Goal: Information Seeking & Learning: Stay updated

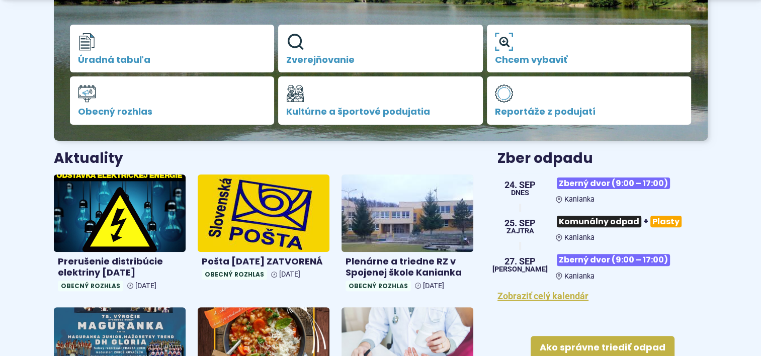
scroll to position [302, 0]
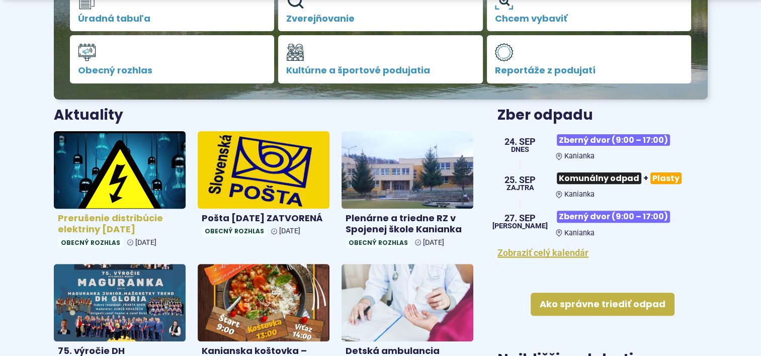
click at [126, 226] on h4 "Prerušenie distribúcie elektriny [DATE]" at bounding box center [120, 224] width 124 height 23
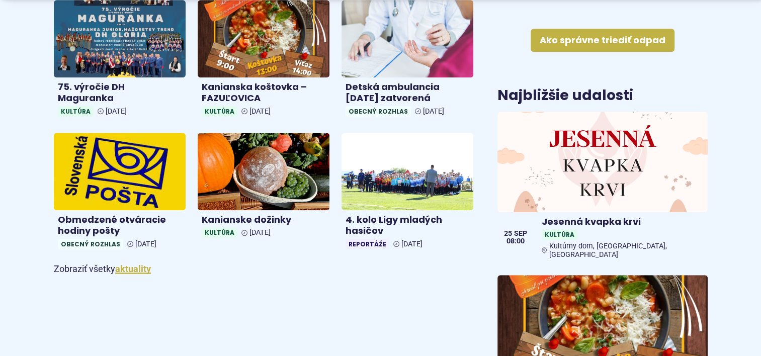
scroll to position [604, 0]
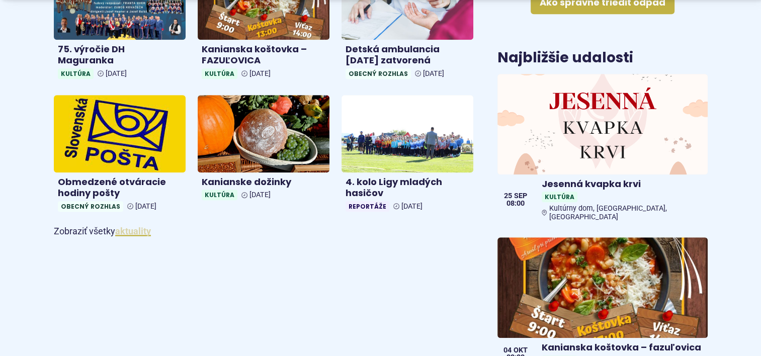
click at [135, 230] on link "aktuality" at bounding box center [133, 231] width 36 height 11
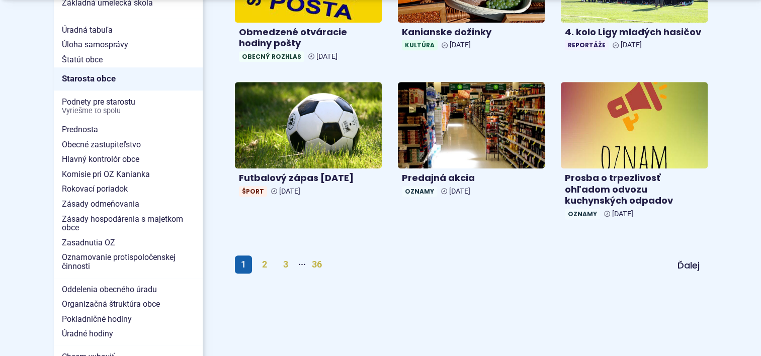
scroll to position [654, 0]
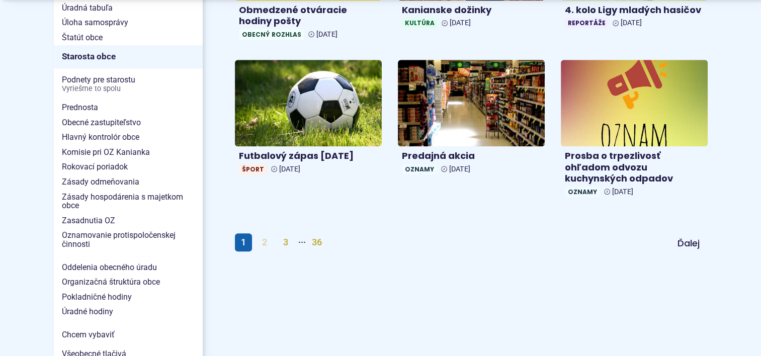
click at [263, 242] on link "2" at bounding box center [264, 242] width 17 height 18
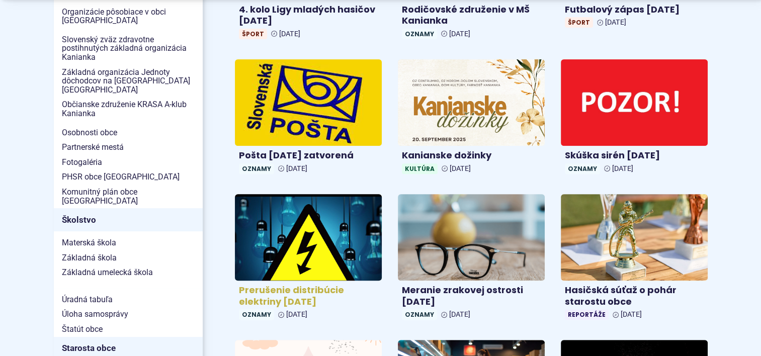
scroll to position [453, 0]
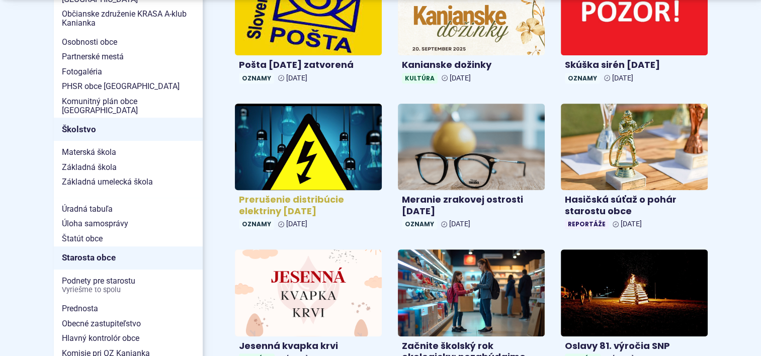
click at [281, 207] on h4 "Prerušenie distribúcie elektriny 12.09.2025" at bounding box center [308, 205] width 139 height 23
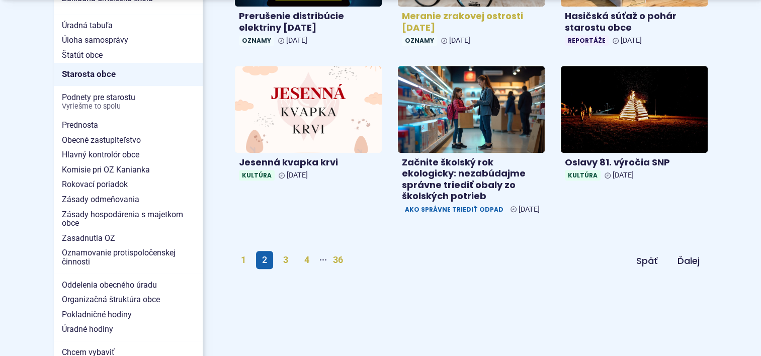
scroll to position [654, 0]
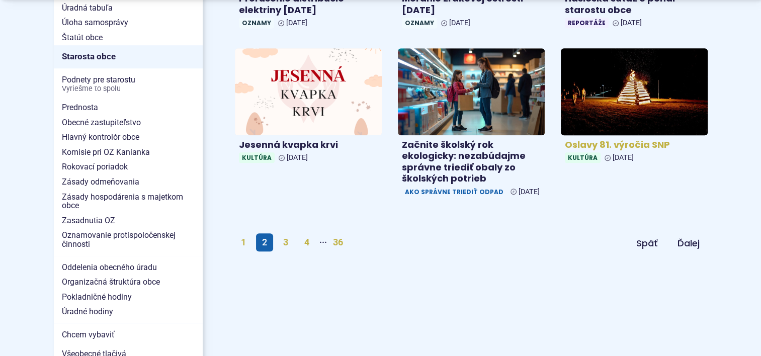
click at [627, 144] on h4 "Oslavy 81. výročia SNP" at bounding box center [634, 145] width 139 height 12
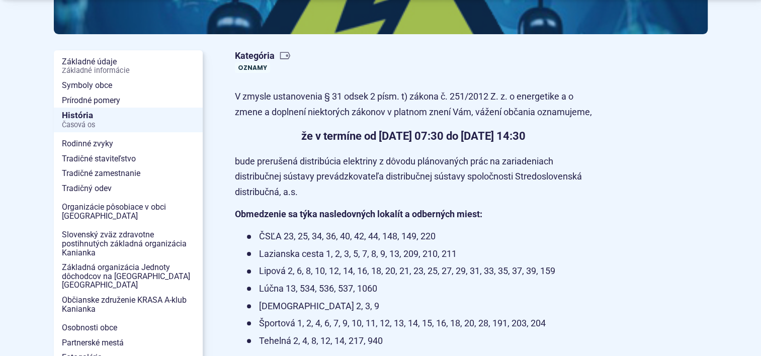
scroll to position [302, 0]
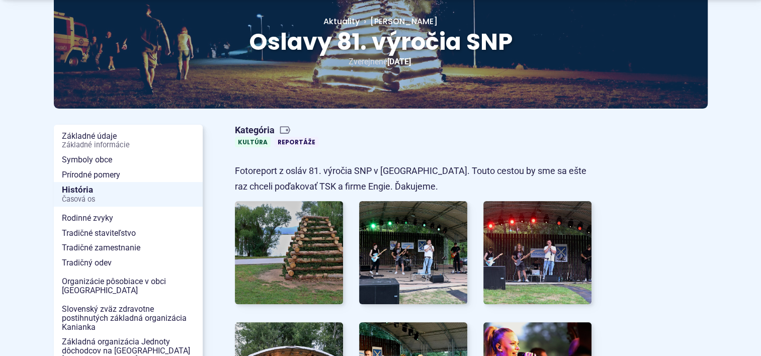
scroll to position [151, 0]
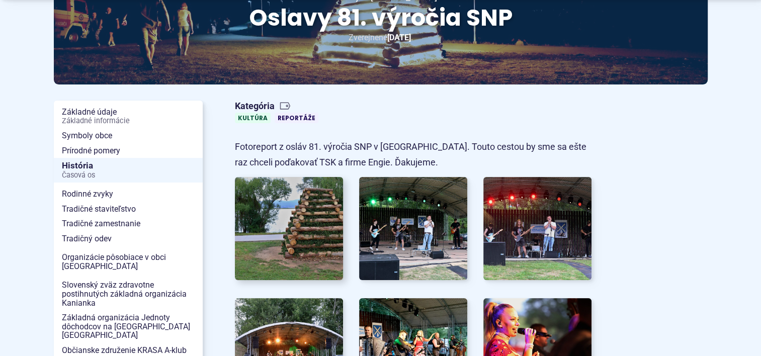
click at [312, 220] on img at bounding box center [288, 228] width 119 height 113
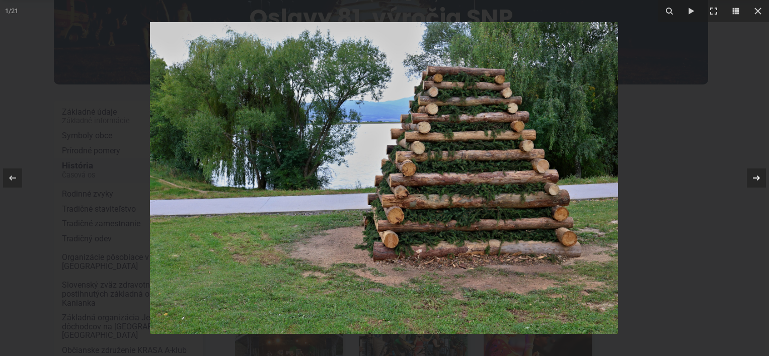
click at [761, 176] on icon at bounding box center [756, 178] width 12 height 12
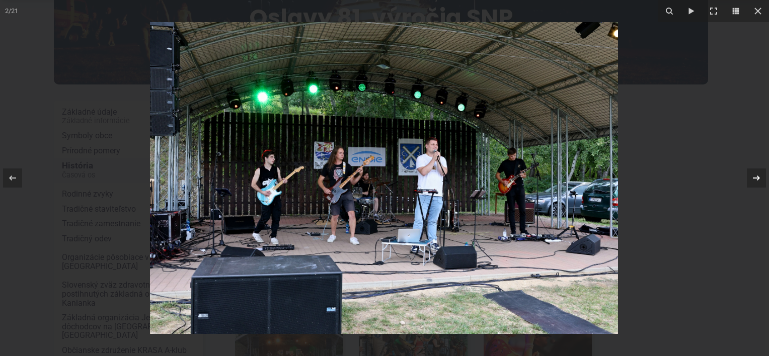
click at [761, 176] on icon at bounding box center [756, 178] width 12 height 12
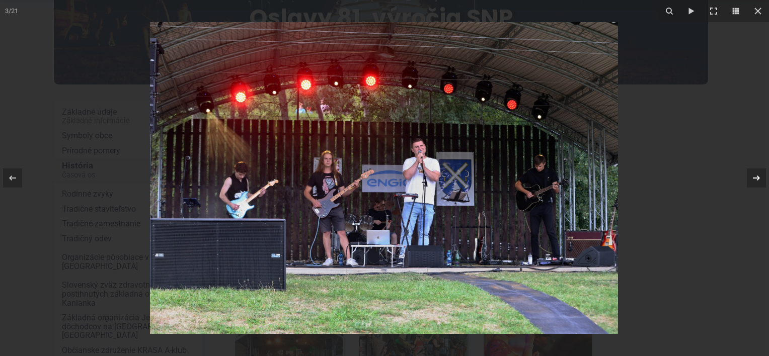
click at [761, 176] on div "3 / 21" at bounding box center [384, 178] width 769 height 356
click at [756, 180] on icon at bounding box center [756, 178] width 12 height 12
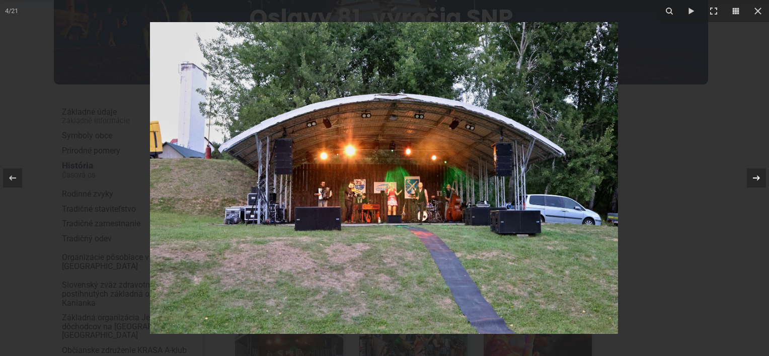
click at [758, 178] on icon at bounding box center [756, 178] width 7 height 5
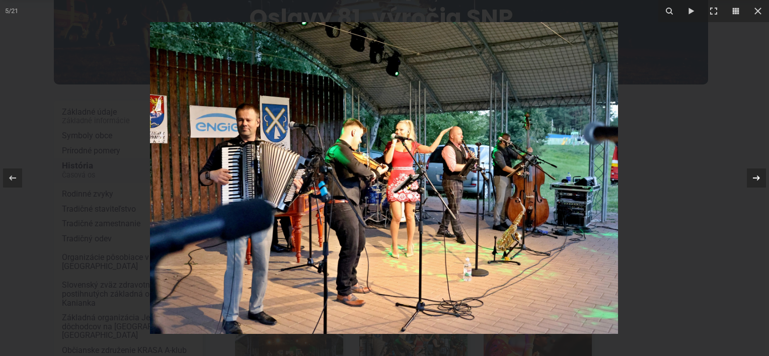
click at [754, 178] on icon at bounding box center [756, 178] width 7 height 5
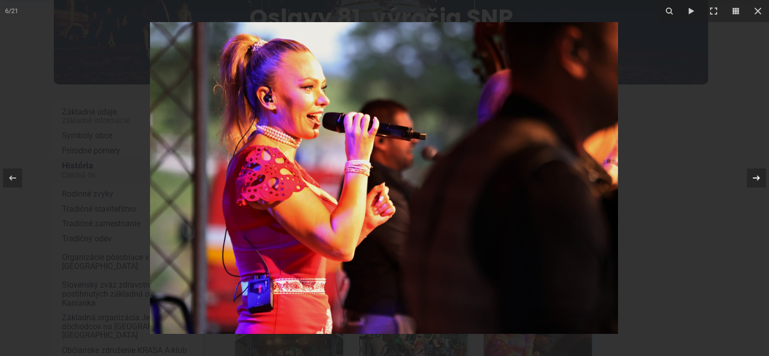
click at [754, 179] on icon at bounding box center [756, 178] width 12 height 12
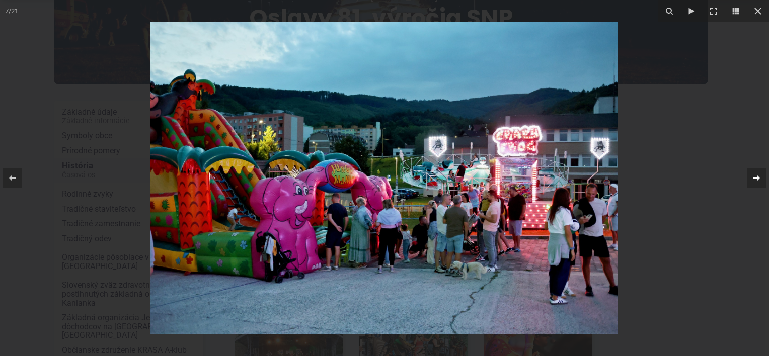
click at [754, 178] on icon at bounding box center [756, 178] width 7 height 5
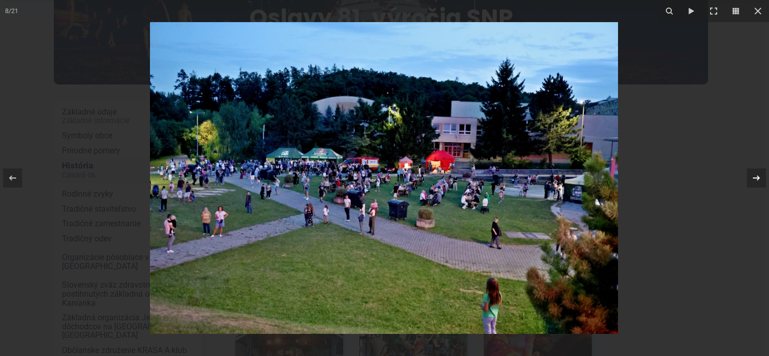
click at [754, 178] on icon at bounding box center [756, 178] width 7 height 5
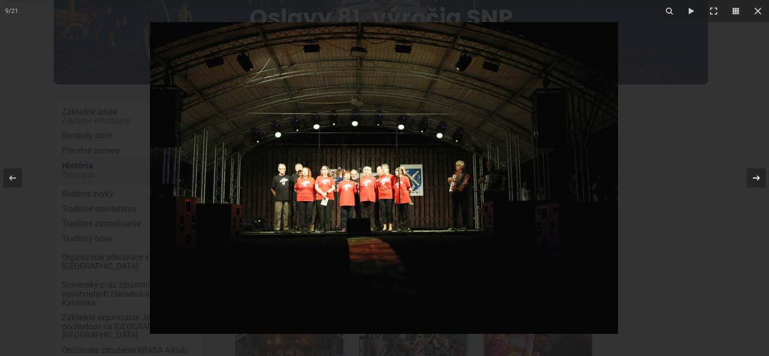
click at [754, 179] on icon at bounding box center [756, 178] width 12 height 12
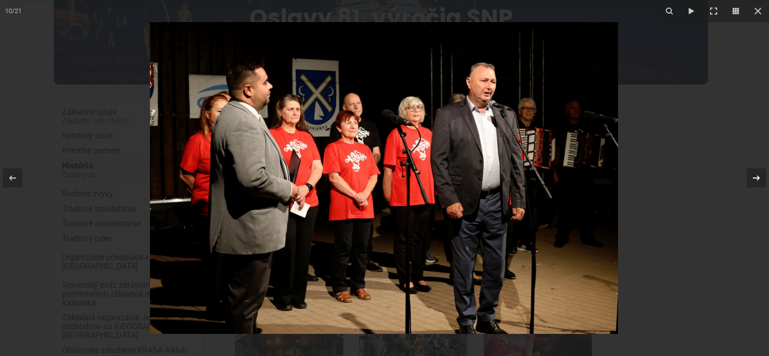
click at [755, 183] on icon at bounding box center [756, 178] width 12 height 12
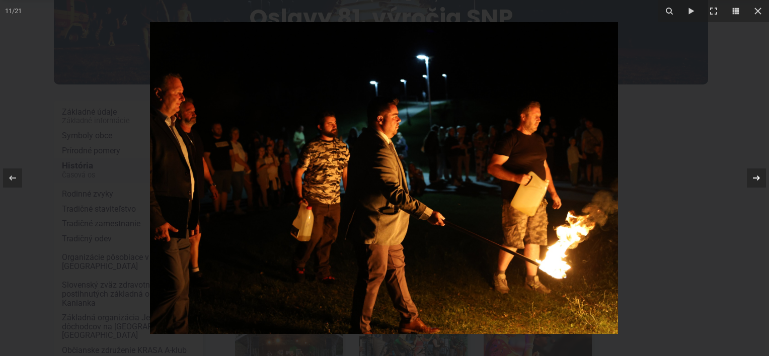
click at [756, 181] on icon at bounding box center [756, 178] width 12 height 12
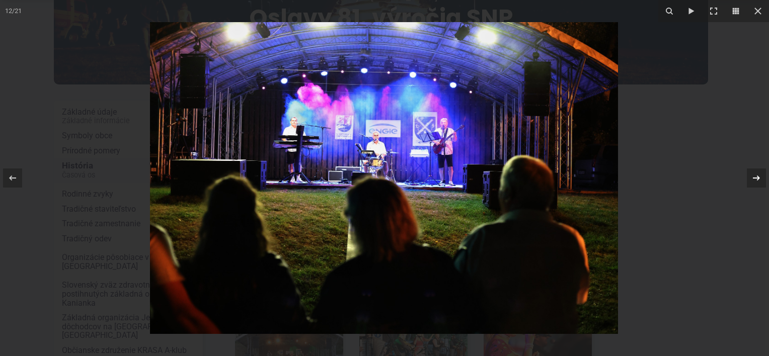
click at [756, 181] on div "12 / 21" at bounding box center [384, 178] width 769 height 356
click at [758, 181] on icon at bounding box center [756, 178] width 12 height 12
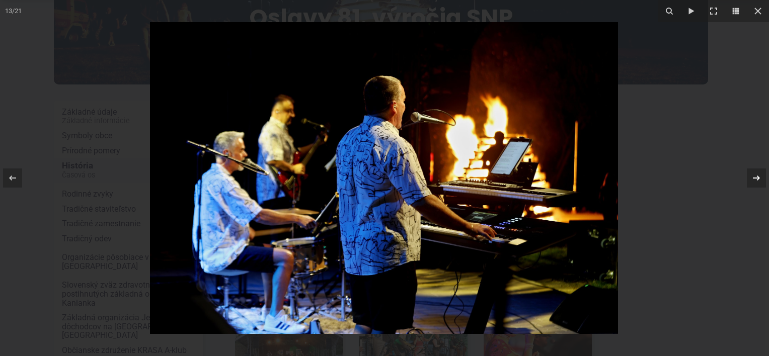
click at [754, 178] on icon at bounding box center [756, 178] width 7 height 5
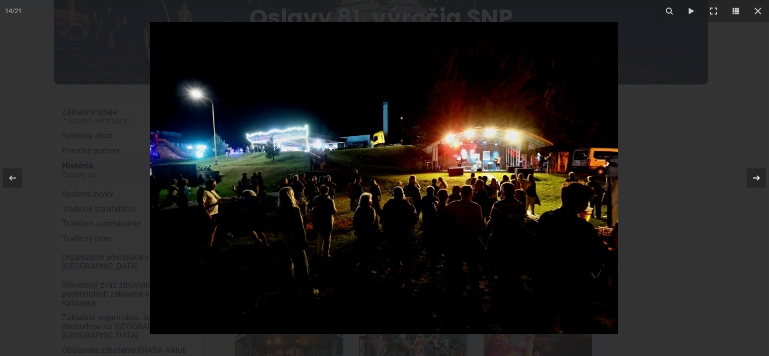
click at [760, 177] on icon at bounding box center [756, 178] width 12 height 12
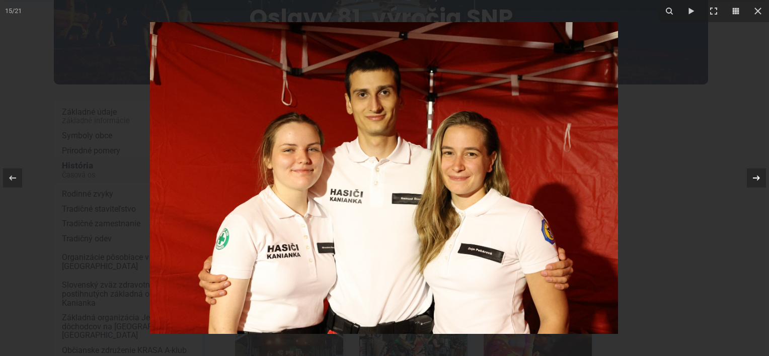
click at [756, 181] on icon at bounding box center [756, 178] width 12 height 12
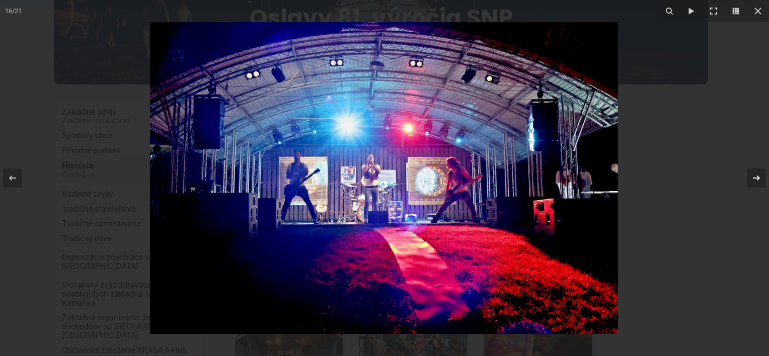
click at [755, 181] on icon at bounding box center [756, 178] width 12 height 12
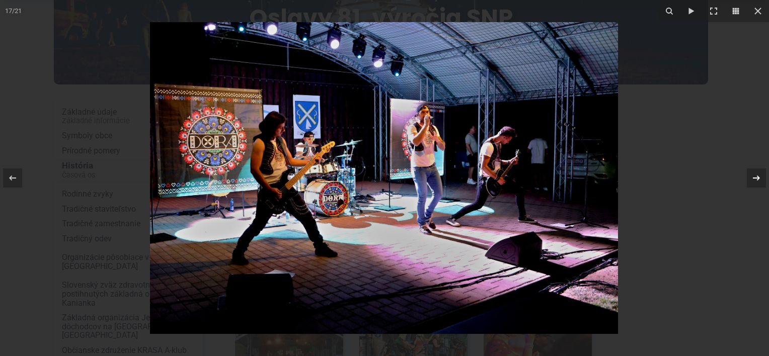
click at [756, 180] on icon at bounding box center [756, 178] width 12 height 12
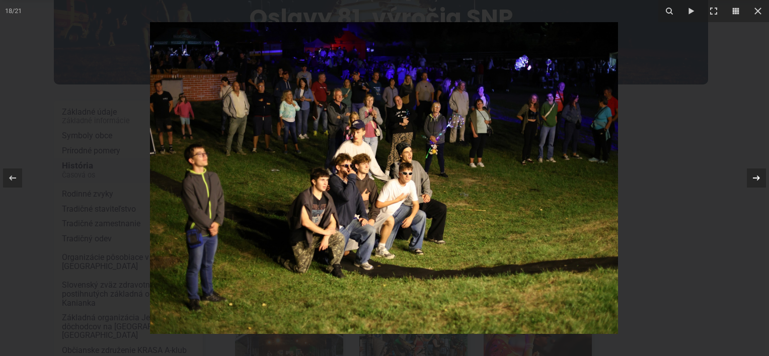
click at [757, 177] on icon at bounding box center [756, 178] width 12 height 12
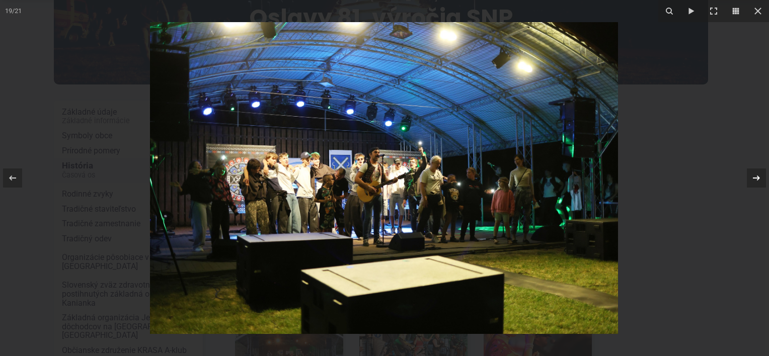
click at [757, 179] on icon at bounding box center [756, 178] width 12 height 12
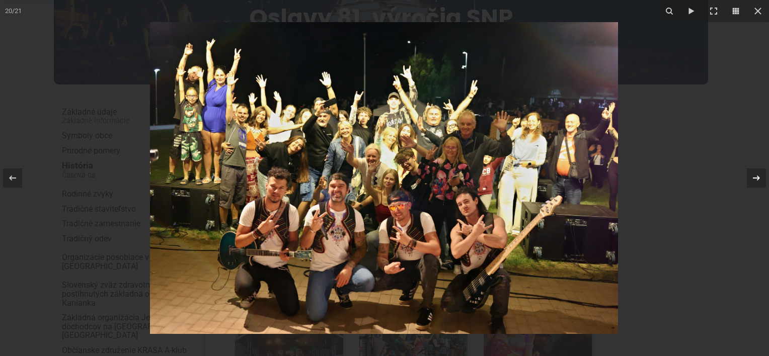
click at [756, 180] on icon at bounding box center [756, 178] width 12 height 12
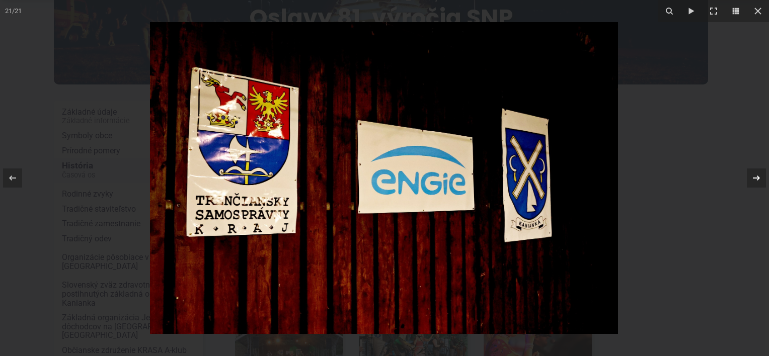
click at [756, 180] on icon at bounding box center [756, 178] width 12 height 12
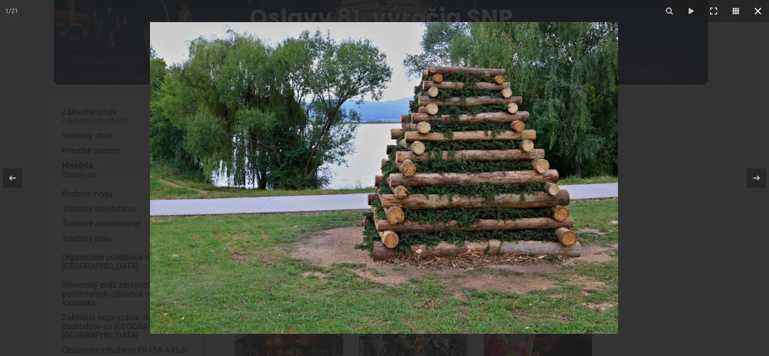
click at [758, 13] on icon at bounding box center [758, 11] width 12 height 12
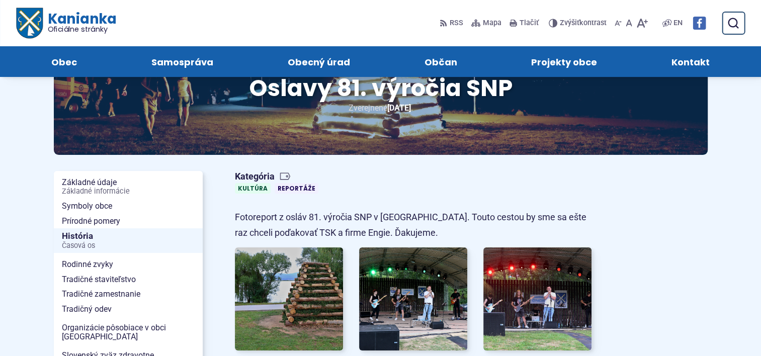
scroll to position [0, 0]
